Goal: Register for event/course

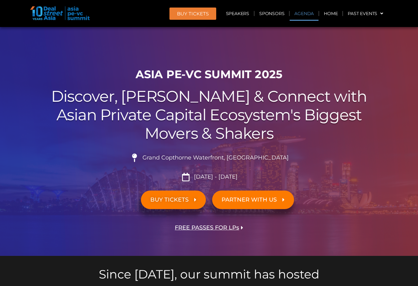
scroll to position [355, 0]
click at [300, 10] on link "Agenda" at bounding box center [303, 13] width 29 height 14
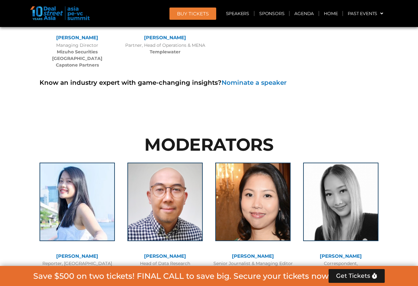
scroll to position [4572, 0]
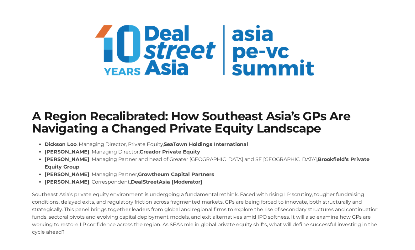
scroll to position [42, 0]
